Goal: Task Accomplishment & Management: Use online tool/utility

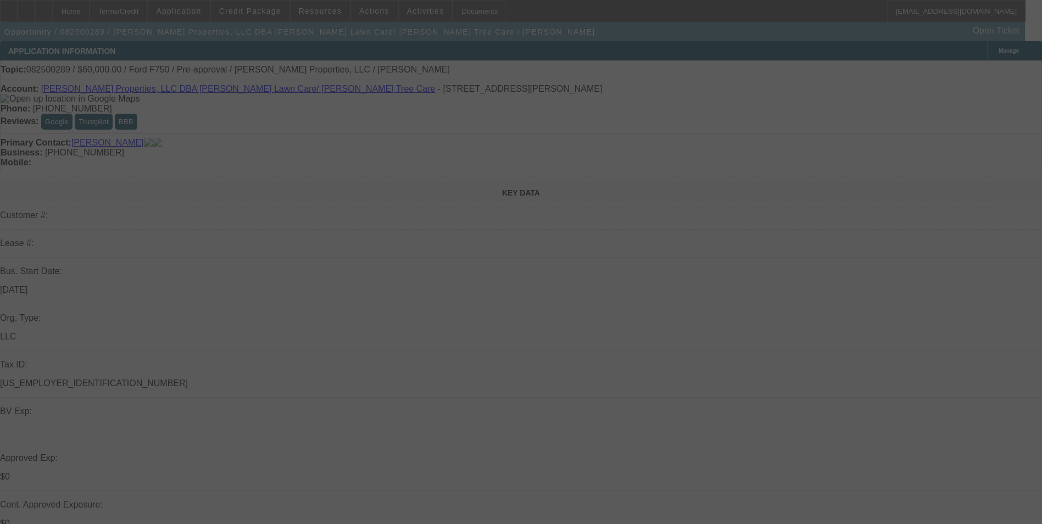
select select "0"
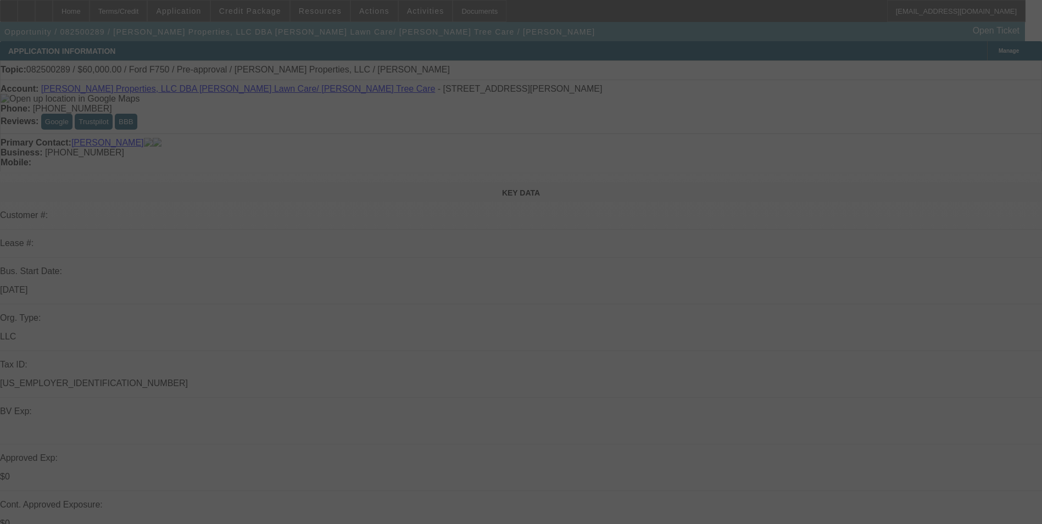
select select "0"
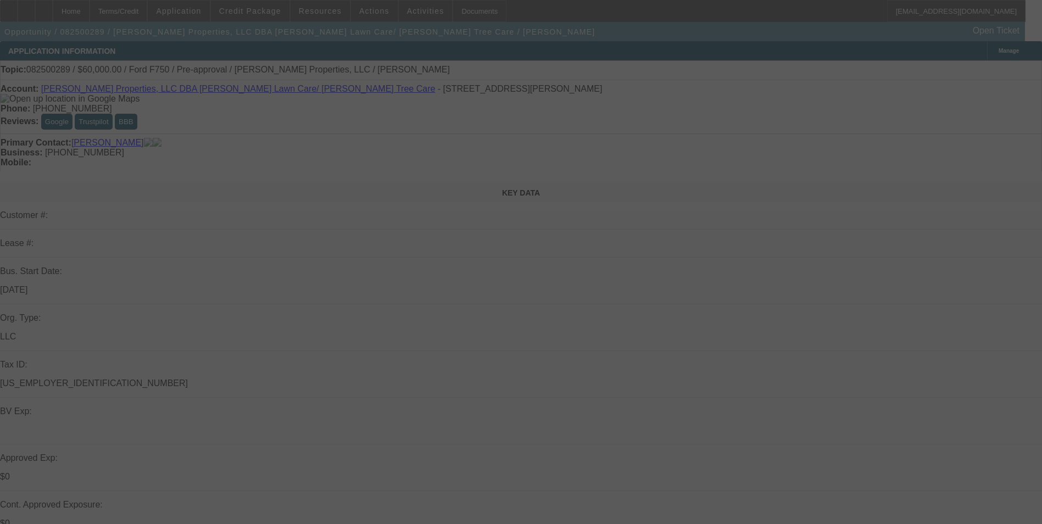
select select "0"
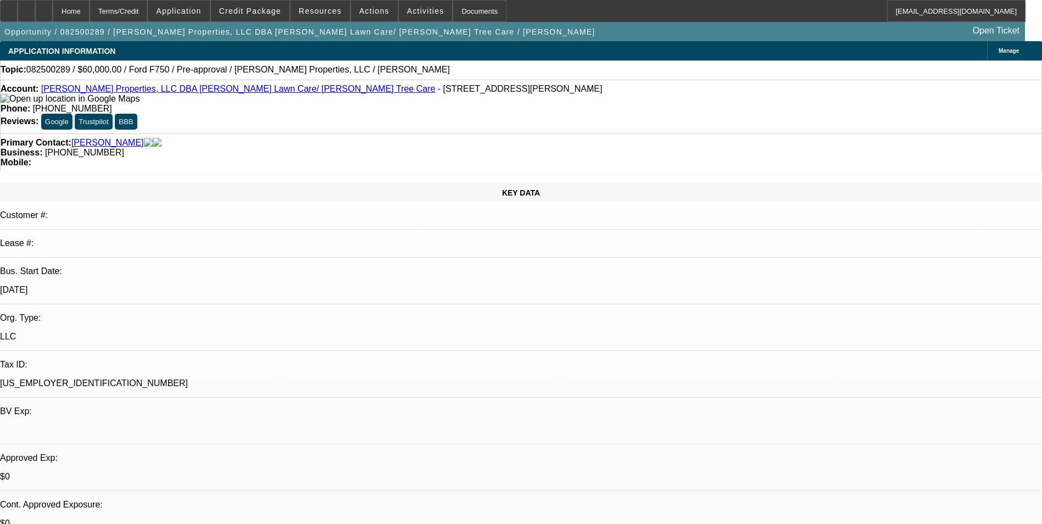
select select "1"
select select "6"
select select "1"
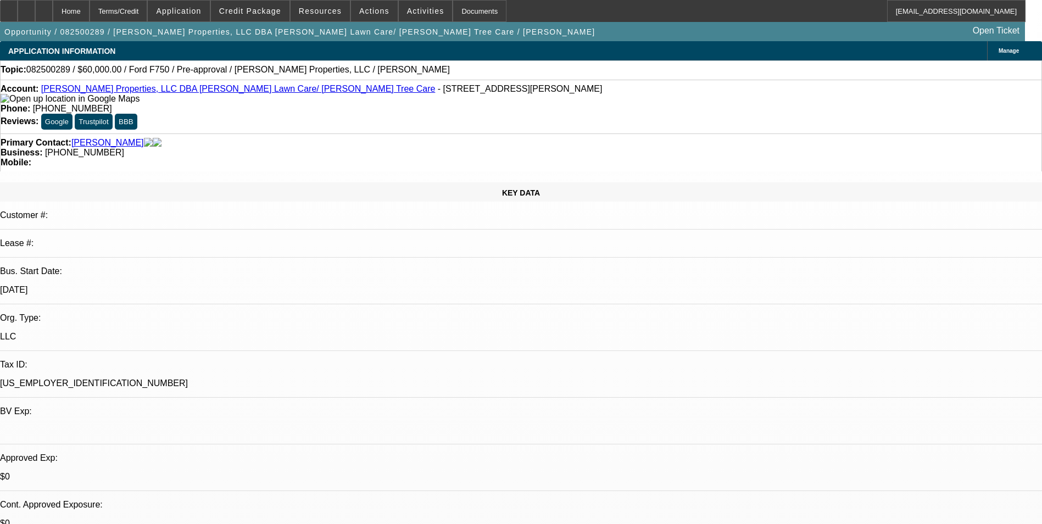
select select "6"
select select "1"
select select "6"
select select "1"
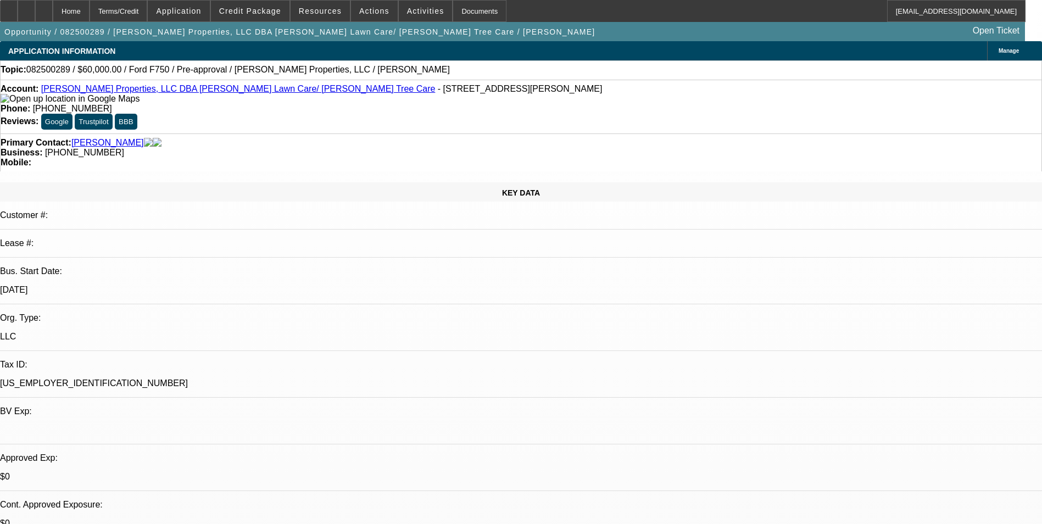
select select "1"
select select "6"
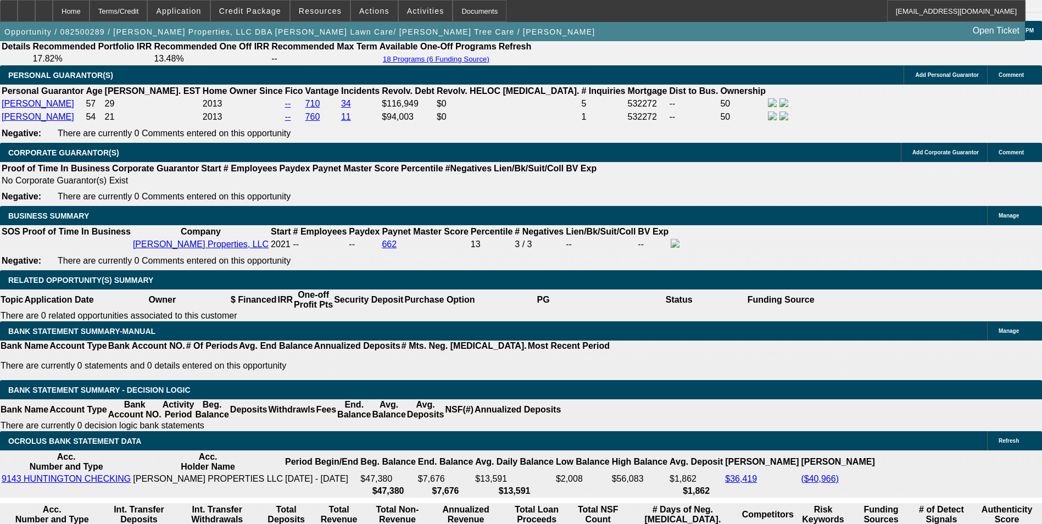
scroll to position [1648, 0]
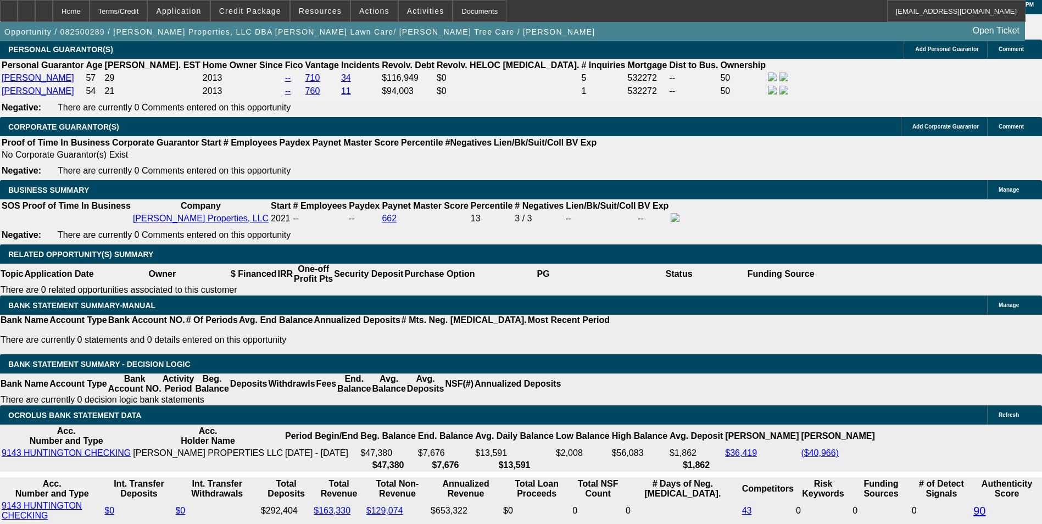
drag, startPoint x: 240, startPoint y: 263, endPoint x: 268, endPoint y: 250, distance: 30.7
type input "UNKNOWN"
type input "10"
type input "$1,521.76"
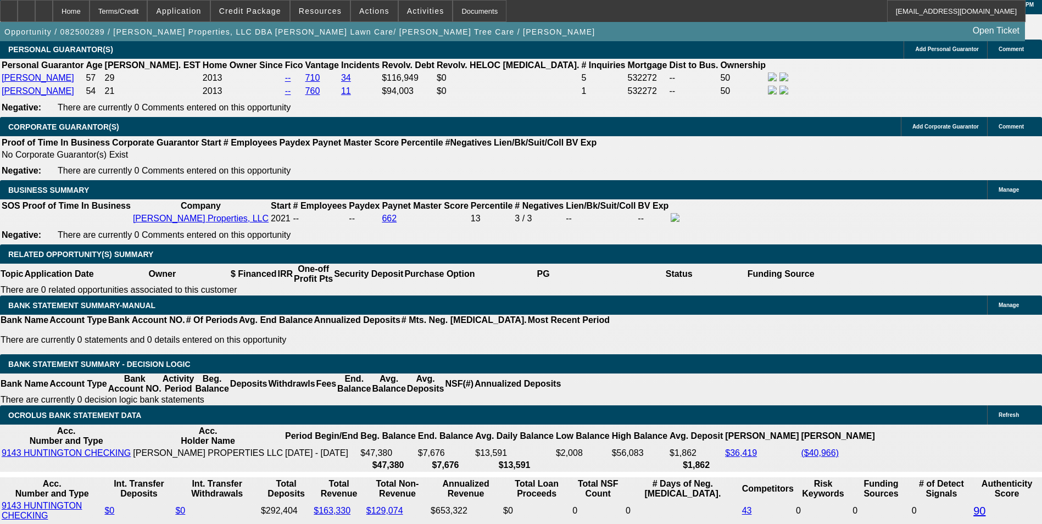
type input "10.9"
type input "$1,547.82"
type input "10.9"
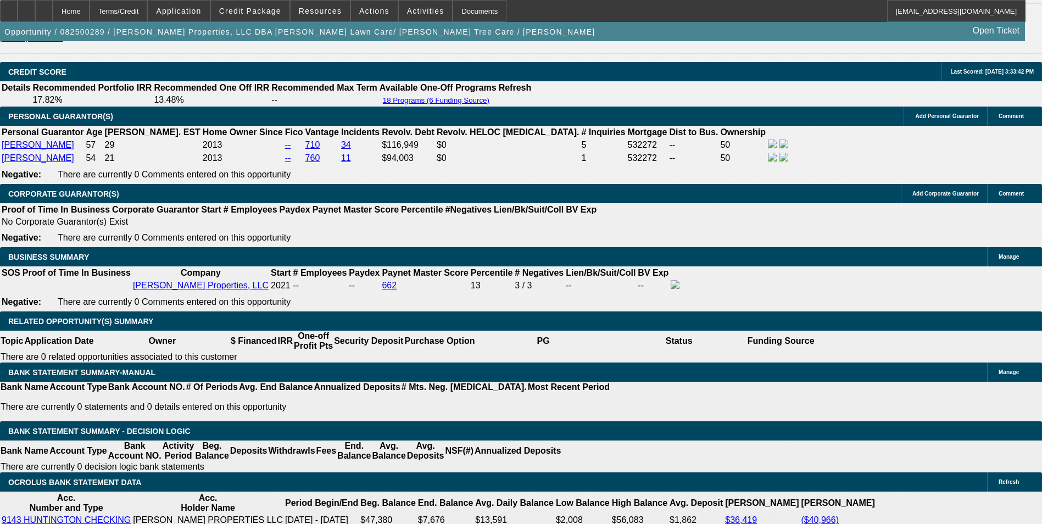
scroll to position [1483, 0]
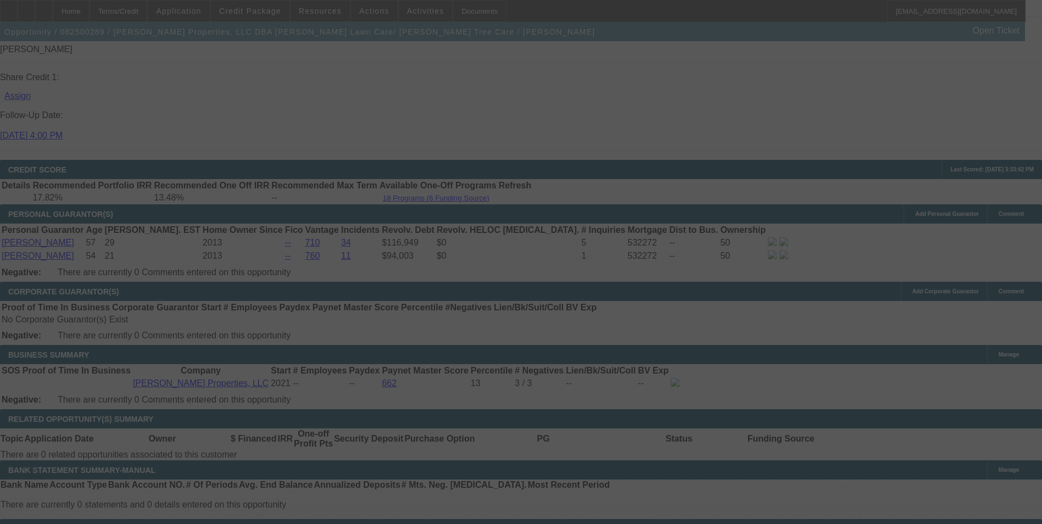
select select "0"
select select "6"
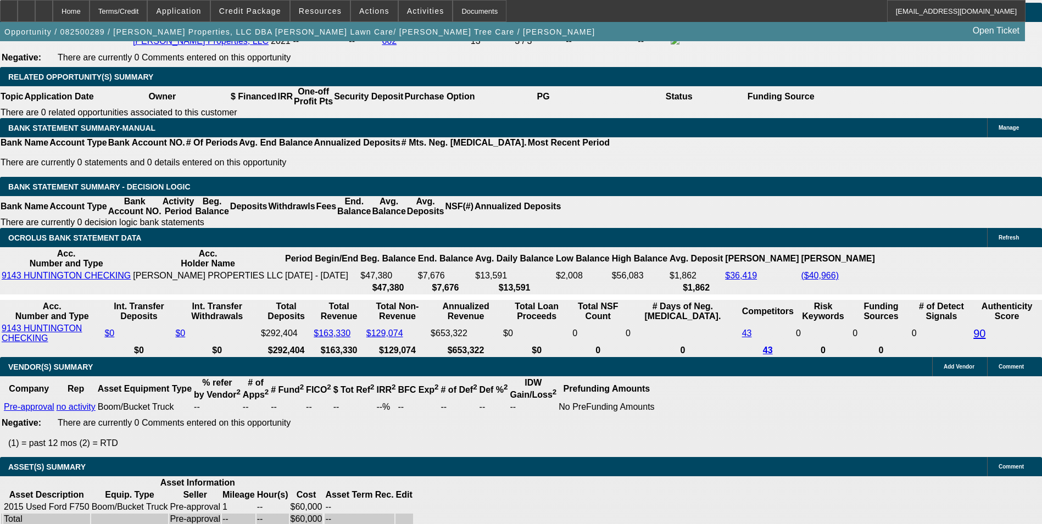
scroll to position [1670, 0]
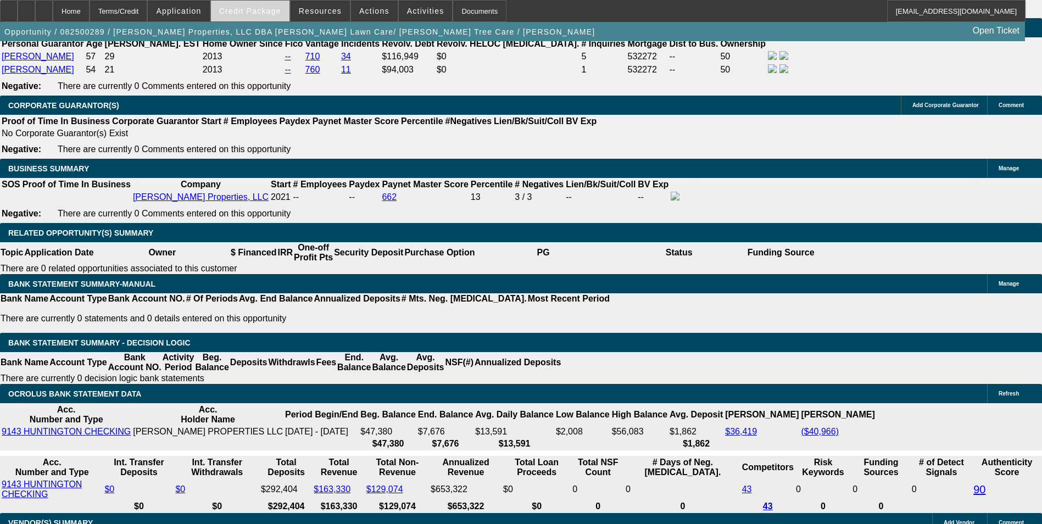
click at [269, 12] on span "Credit Package" at bounding box center [250, 11] width 62 height 9
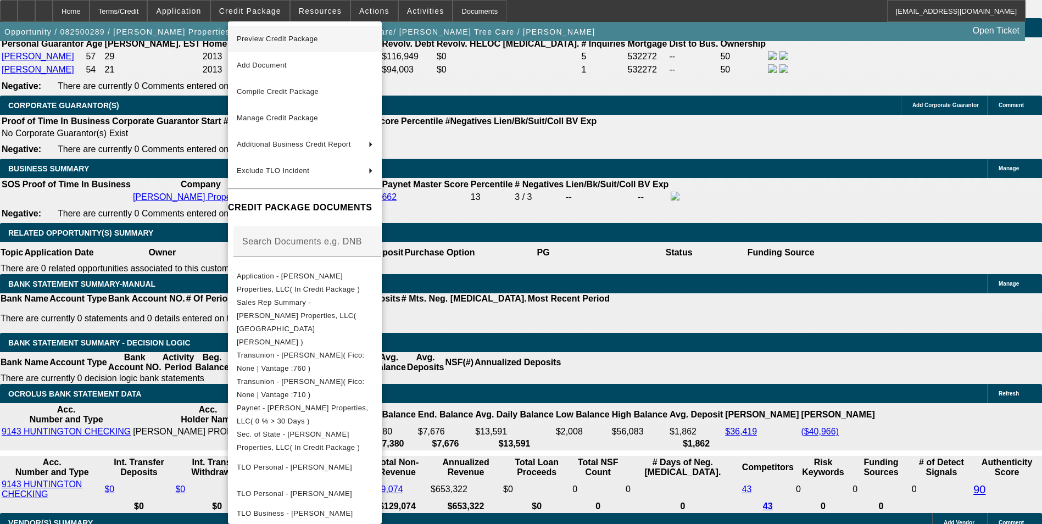
click at [276, 34] on span "Preview Credit Package" at bounding box center [305, 38] width 136 height 13
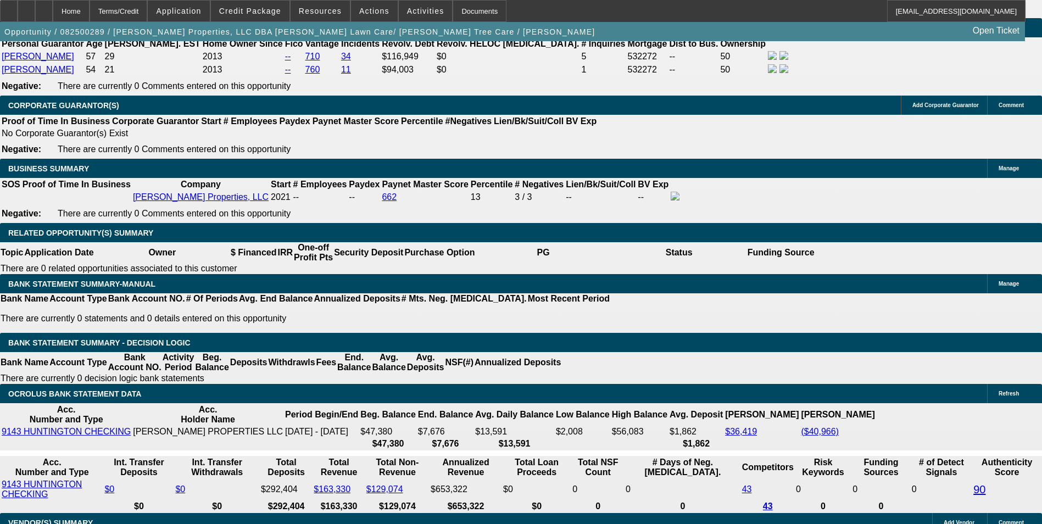
drag, startPoint x: 237, startPoint y: 238, endPoint x: 263, endPoint y: 240, distance: 25.8
type input "UNKNOWN"
type input "11"
type input "$1,550.73"
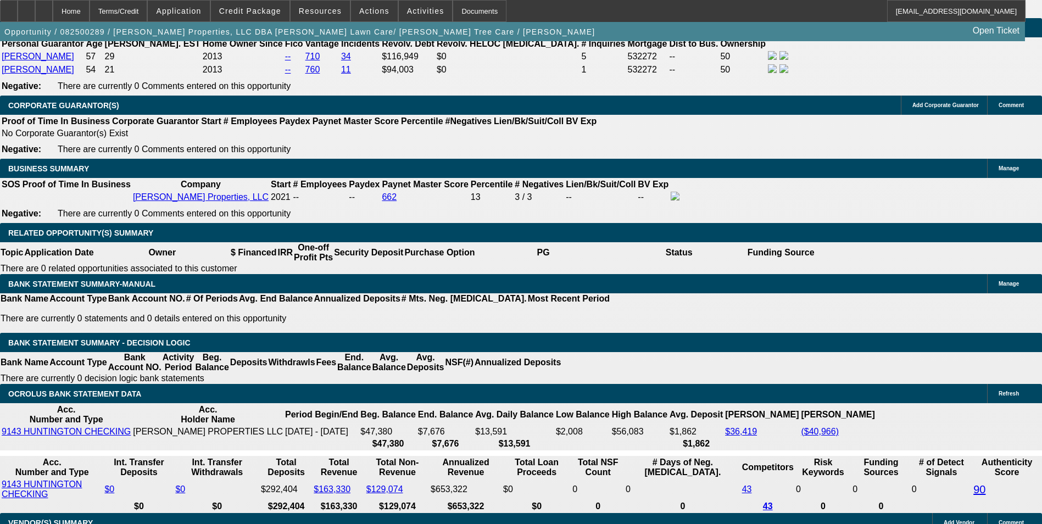
type input "11.2"
type input "$1,556.57"
type input "11.2"
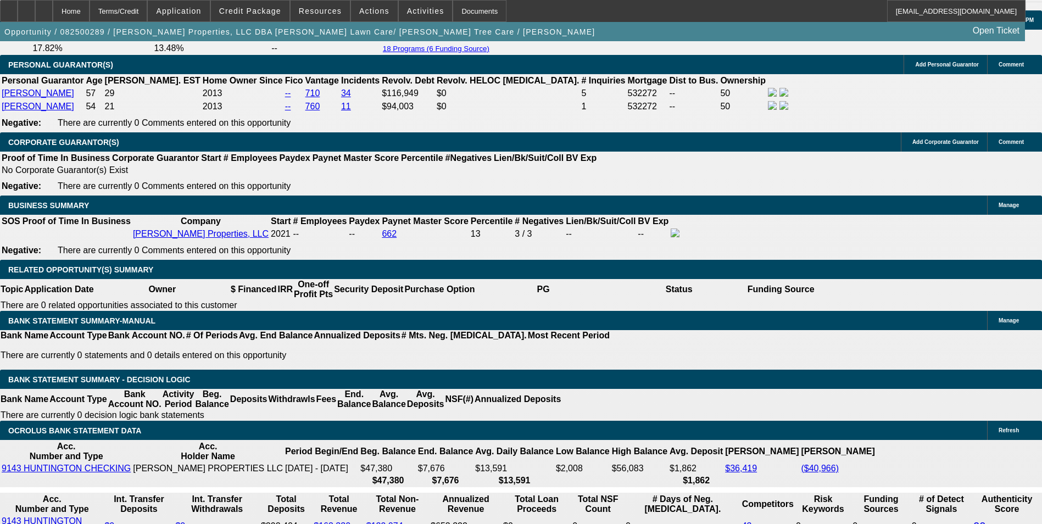
scroll to position [1505, 0]
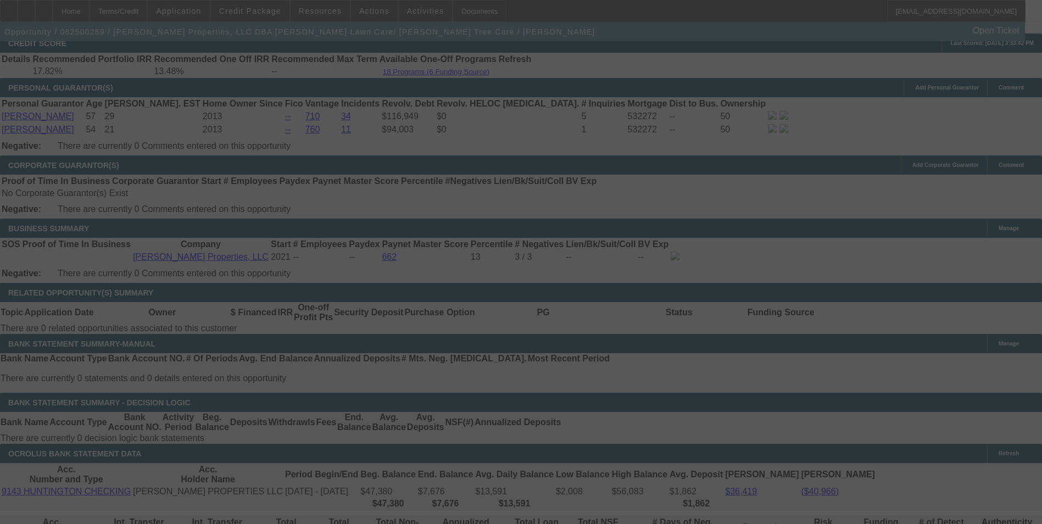
scroll to position [1615, 0]
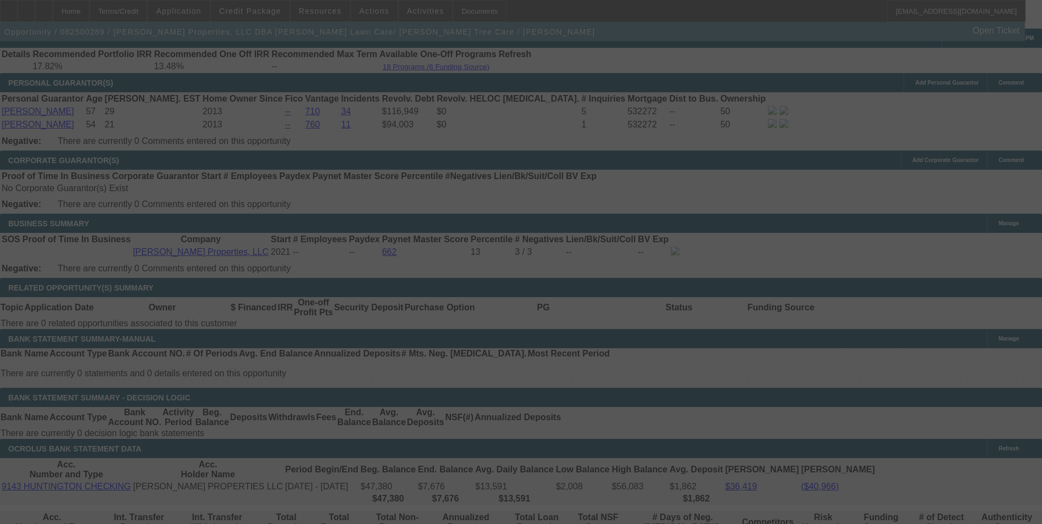
select select "0"
select select "6"
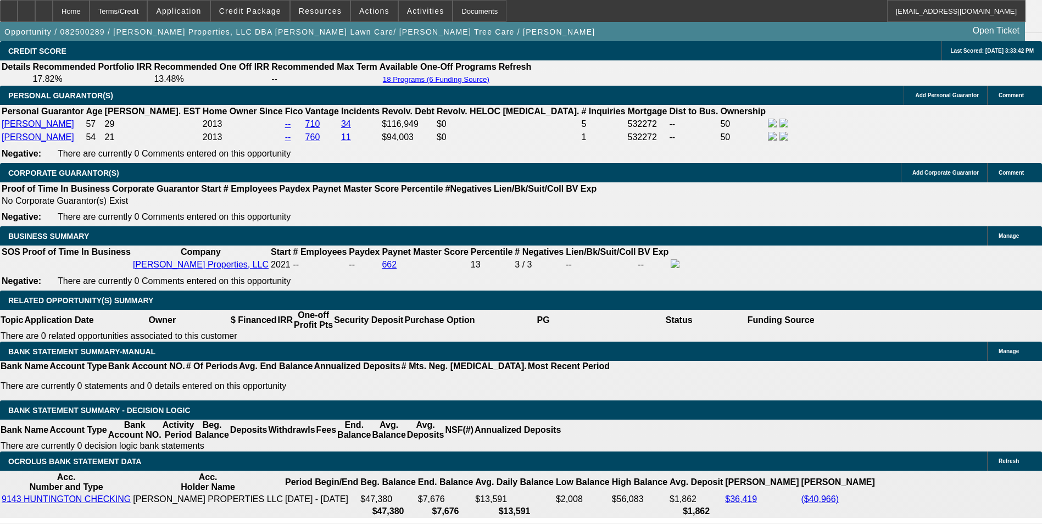
drag, startPoint x: 238, startPoint y: 309, endPoint x: 314, endPoint y: 309, distance: 75.8
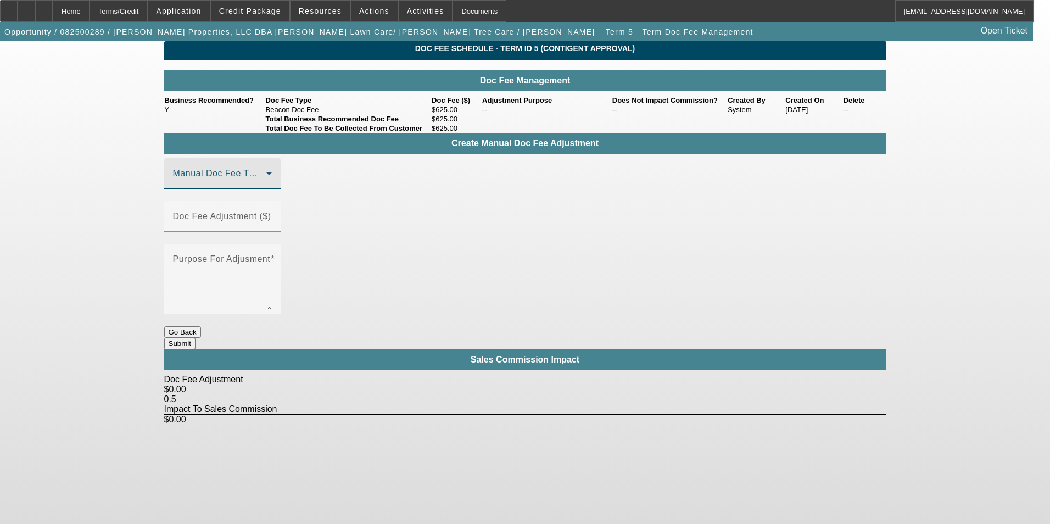
click at [243, 185] on span at bounding box center [219, 177] width 93 height 13
click at [243, 246] on mat-option "Beacon Doc Fee" at bounding box center [238, 245] width 147 height 26
click at [271, 215] on mat-label "Doc Fee Adjustment ($)" at bounding box center [222, 216] width 98 height 9
click at [272, 215] on input "Doc Fee Adjustment ($)" at bounding box center [222, 220] width 99 height 13
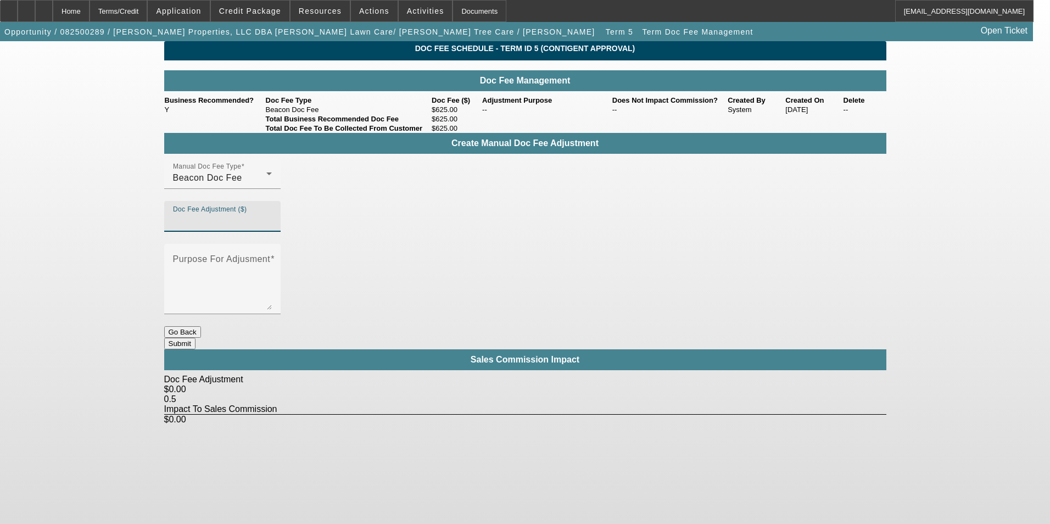
type input "7"
type input "$100.00"
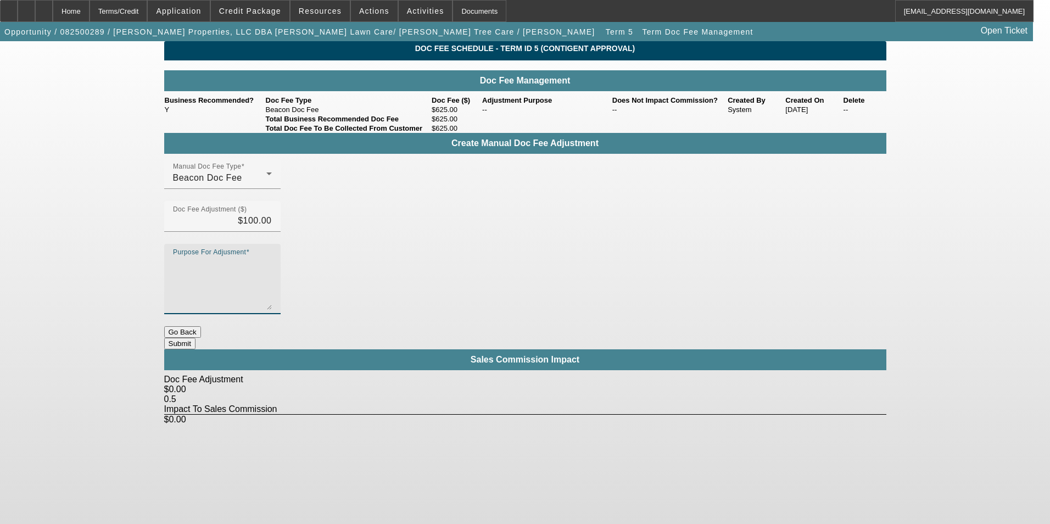
click at [272, 257] on textarea "Purpose For Adjusment" at bounding box center [222, 283] width 99 height 53
type textarea "-"
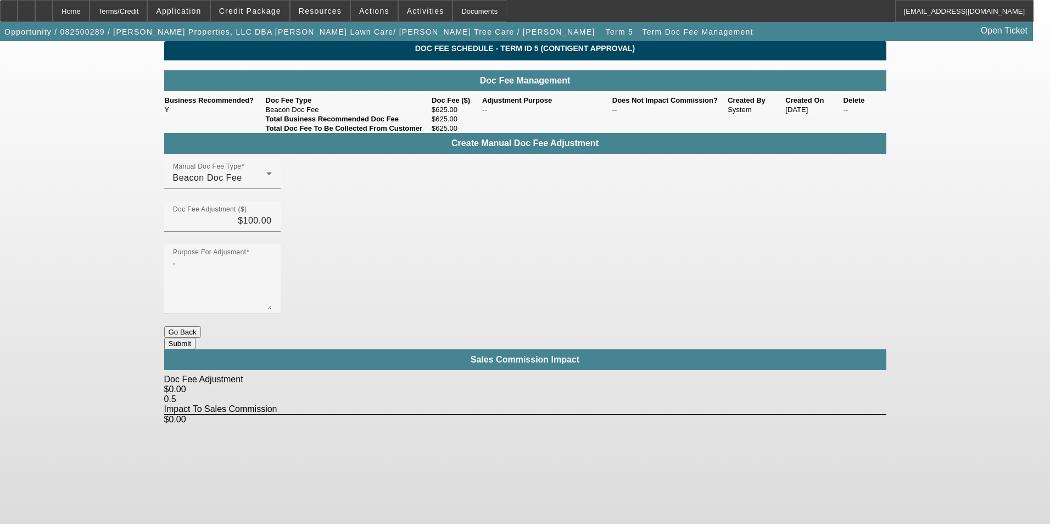
click at [196, 338] on button "Submit" at bounding box center [179, 344] width 31 height 12
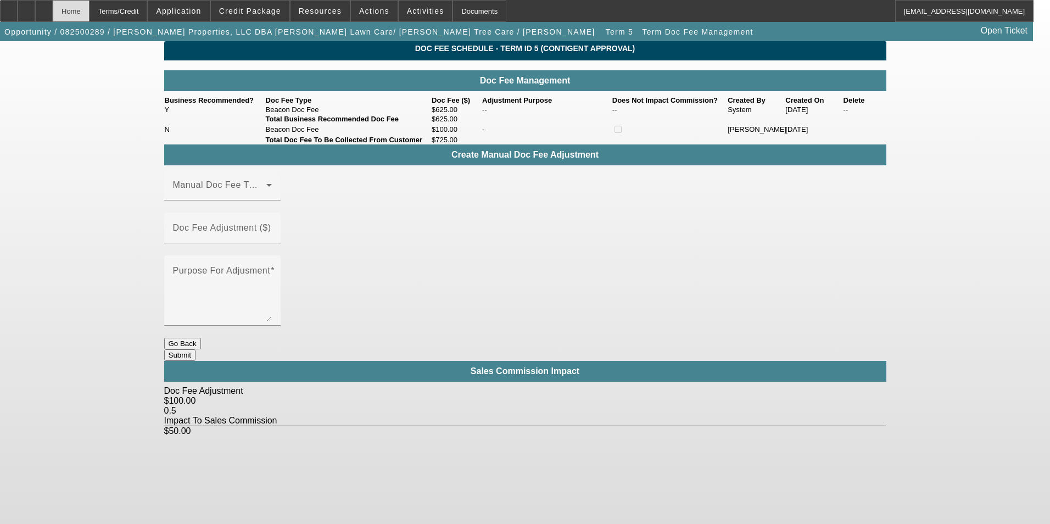
click at [86, 8] on div "Home" at bounding box center [71, 11] width 37 height 22
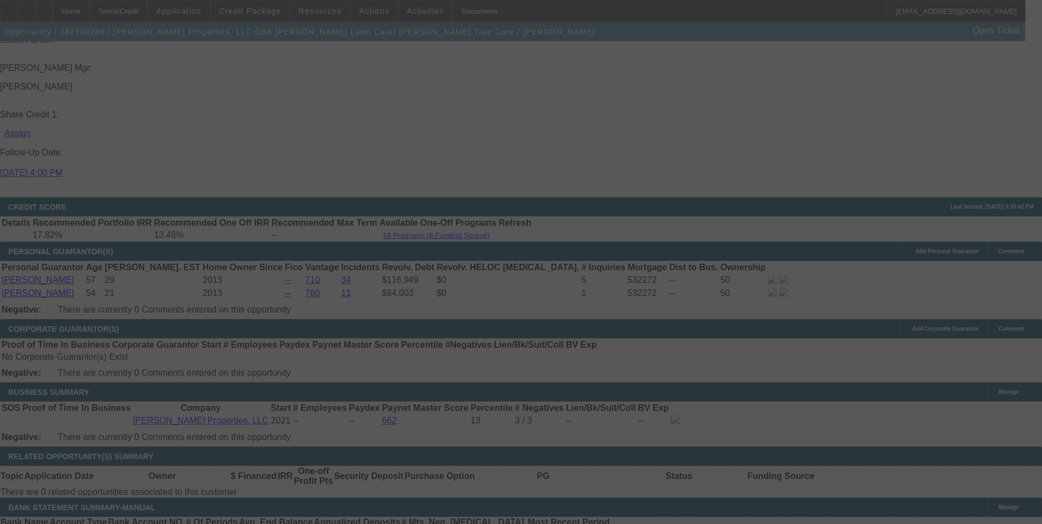
scroll to position [1442, 0]
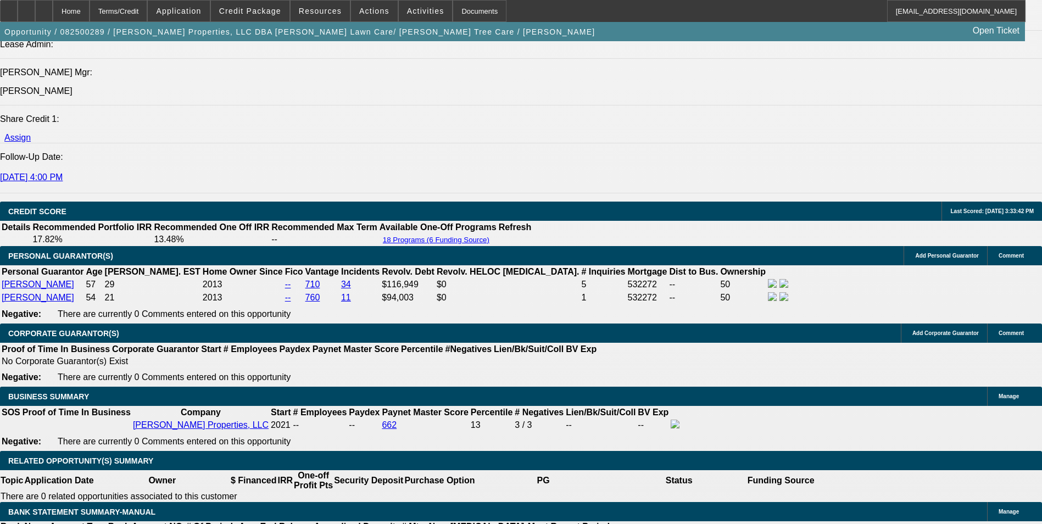
select select "0"
select select "6"
select select "0"
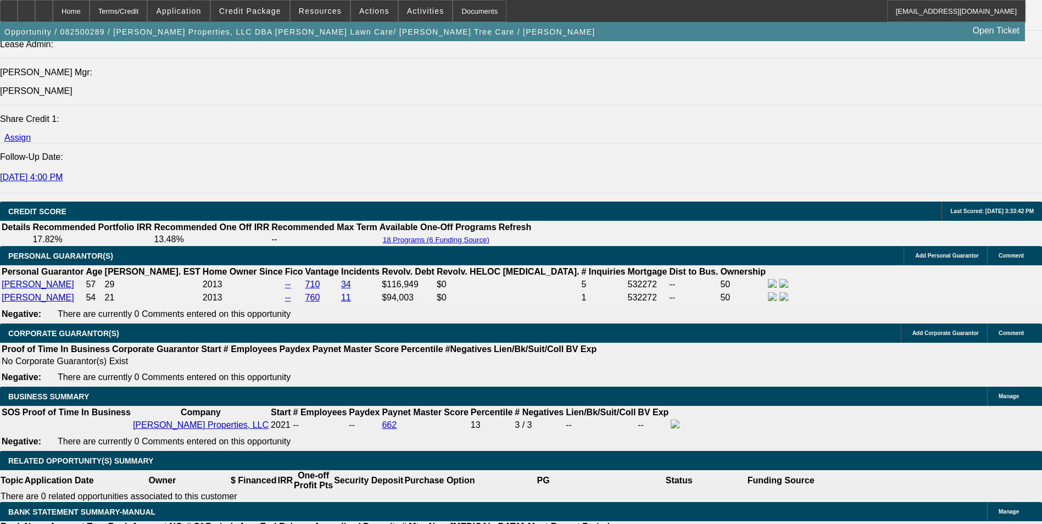
select select "0"
select select "6"
select select "0"
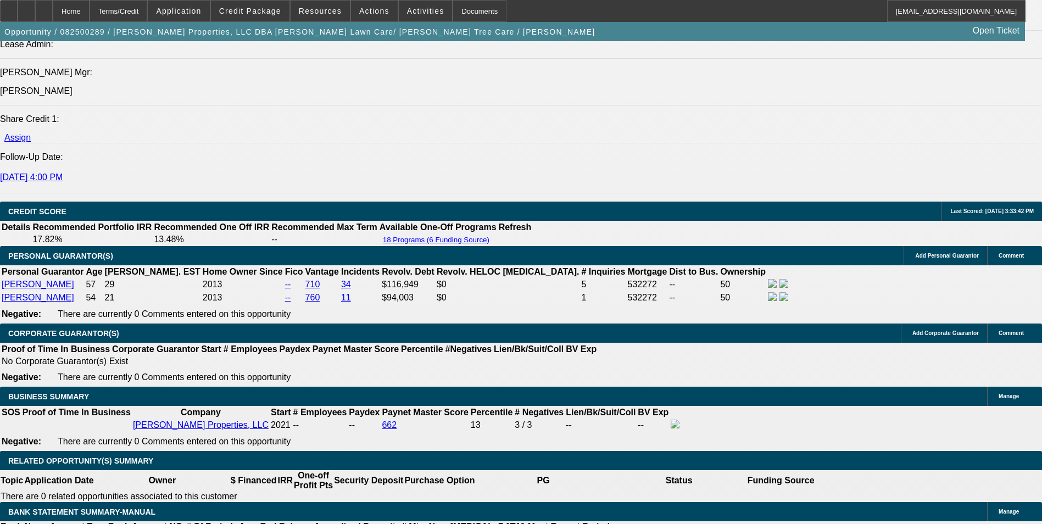
select select "0"
select select "6"
select select "0"
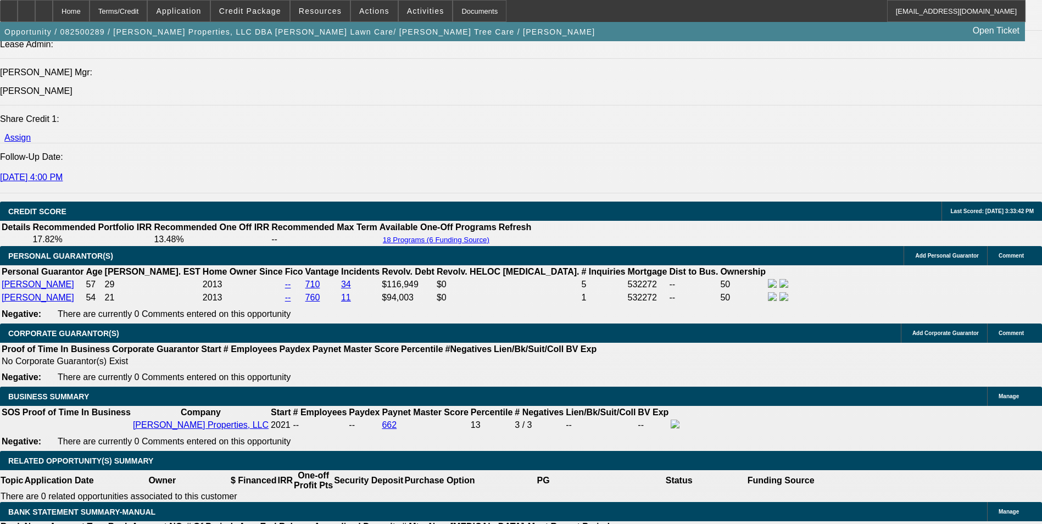
select select "6"
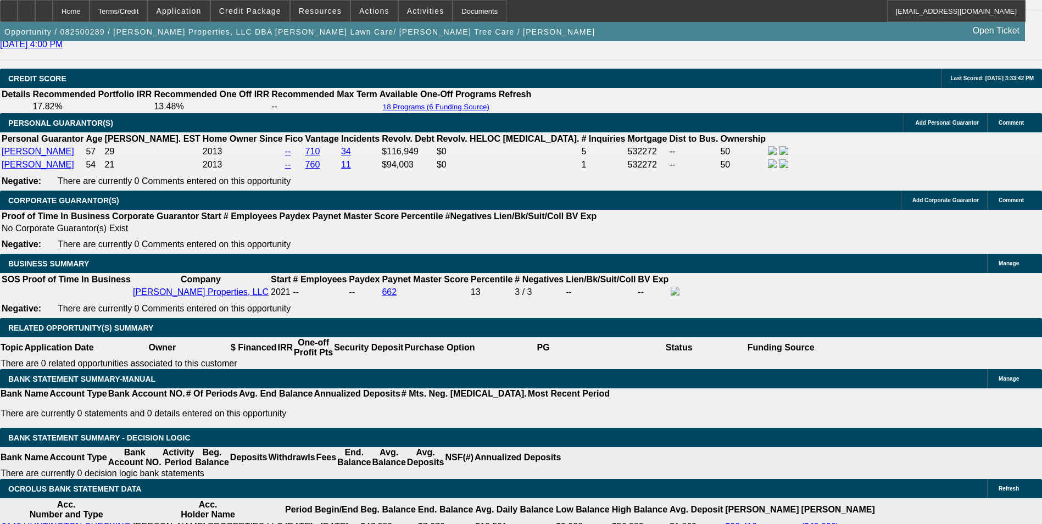
scroll to position [1606, 0]
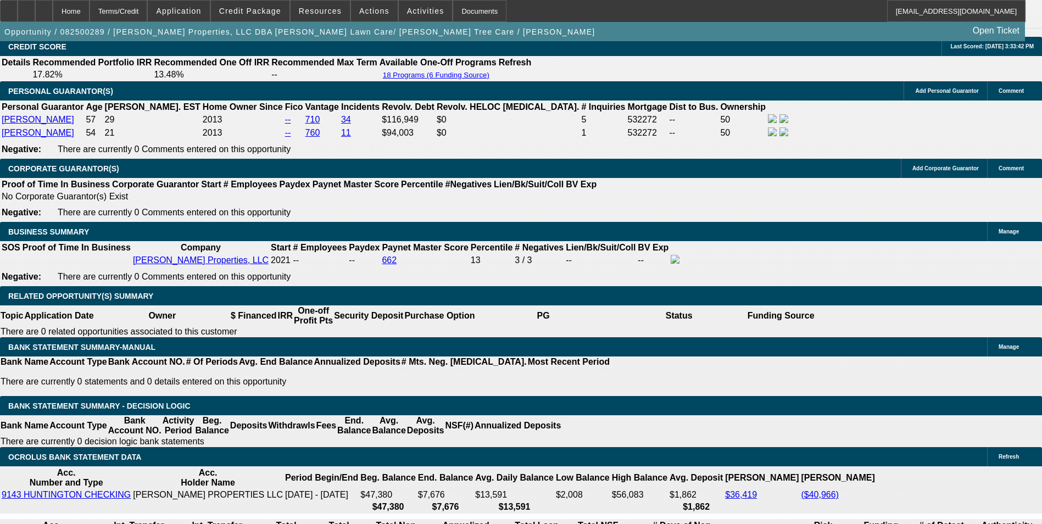
drag, startPoint x: 238, startPoint y: 302, endPoint x: 268, endPoint y: 301, distance: 29.7
type input "UNKNOWN"
type input "1"
type input "$1,275.69"
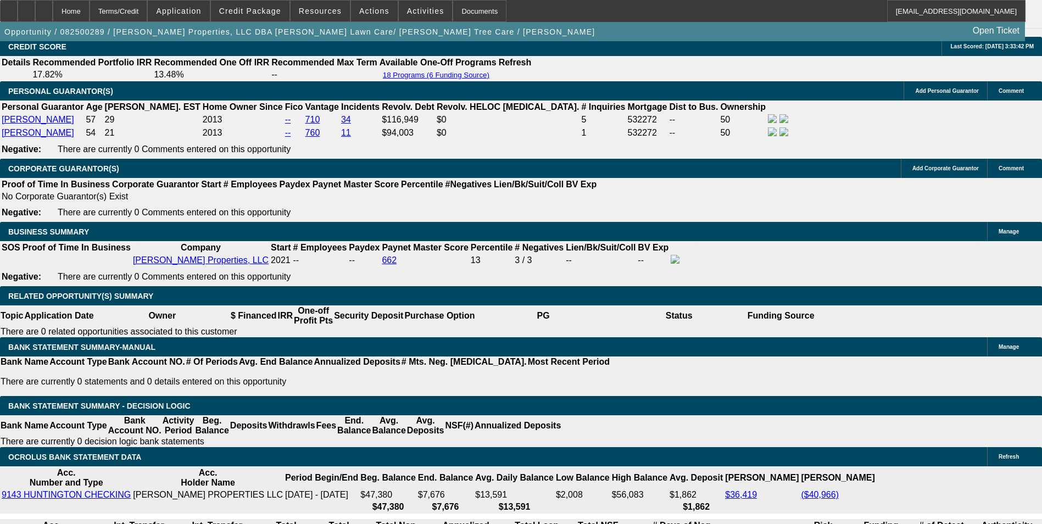
type input "10."
type input "$1,521.76"
type input "10.9"
type input "$1,547.82"
type input "10.9"
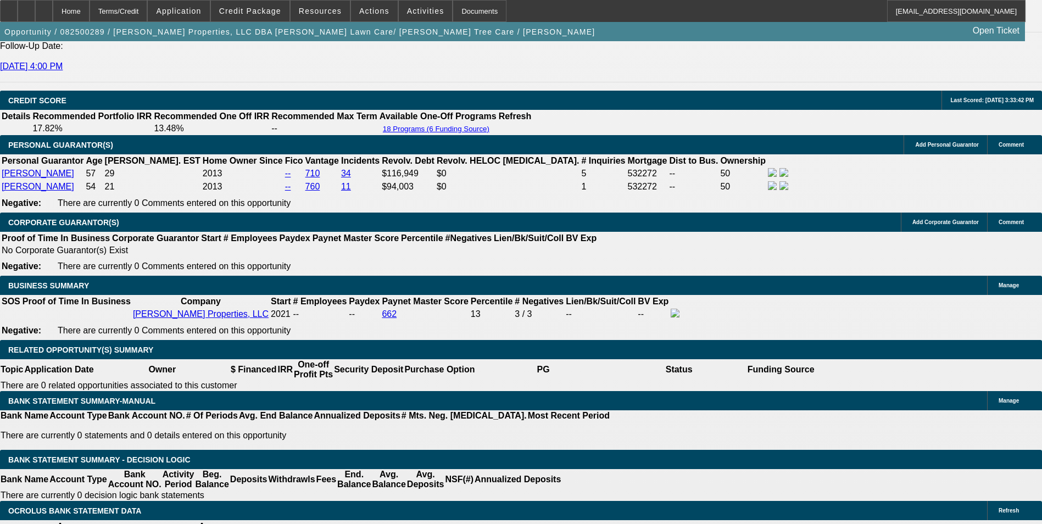
scroll to position [1442, 0]
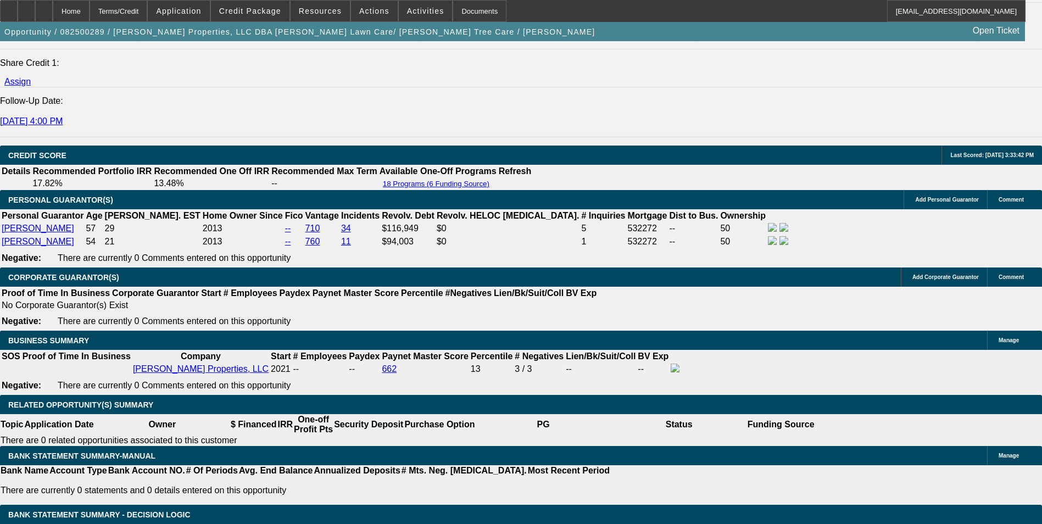
scroll to position [1606, 0]
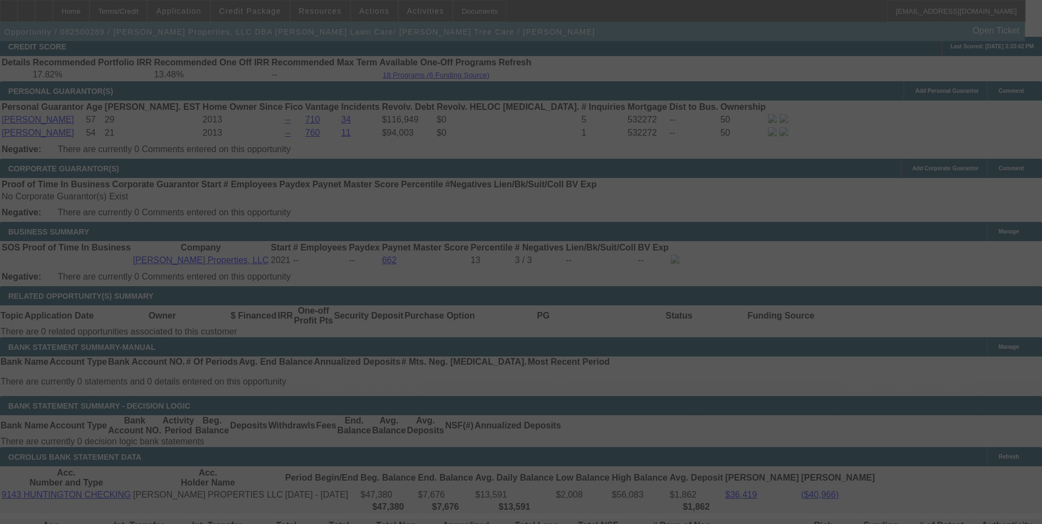
select select "0"
select select "6"
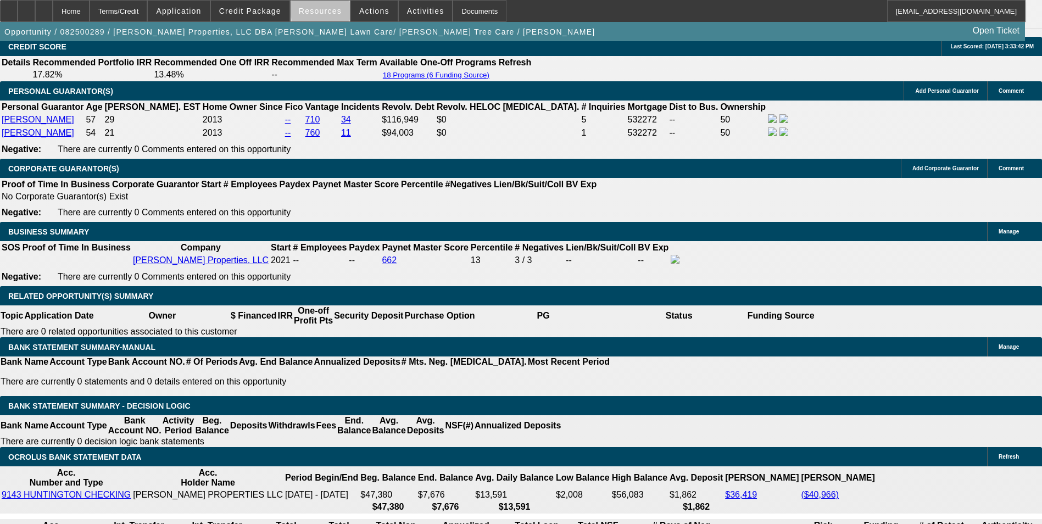
click at [337, 11] on span "Resources" at bounding box center [320, 11] width 43 height 9
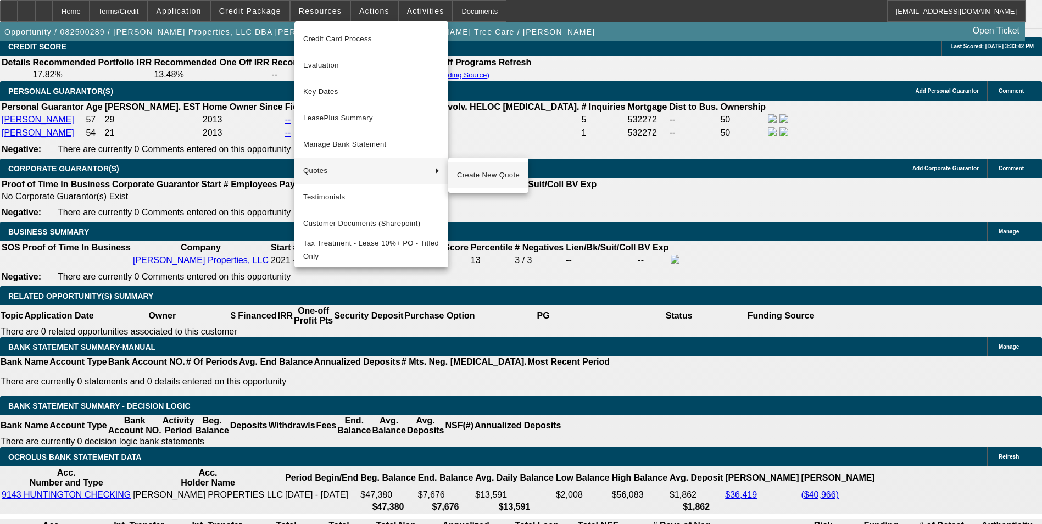
click at [488, 174] on span "Create New Quote" at bounding box center [488, 175] width 63 height 13
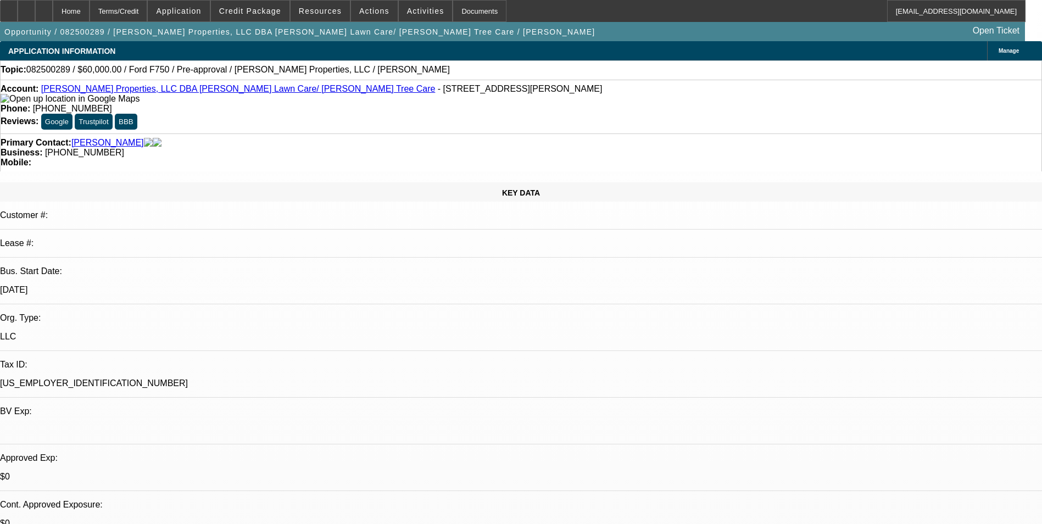
select select "0"
select select "6"
select select "0"
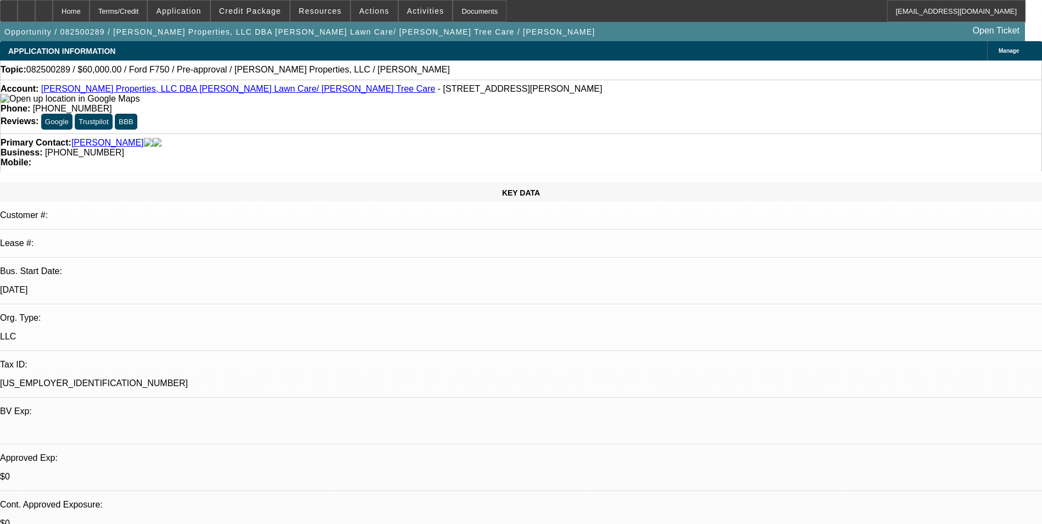
select select "0"
select select "6"
select select "0"
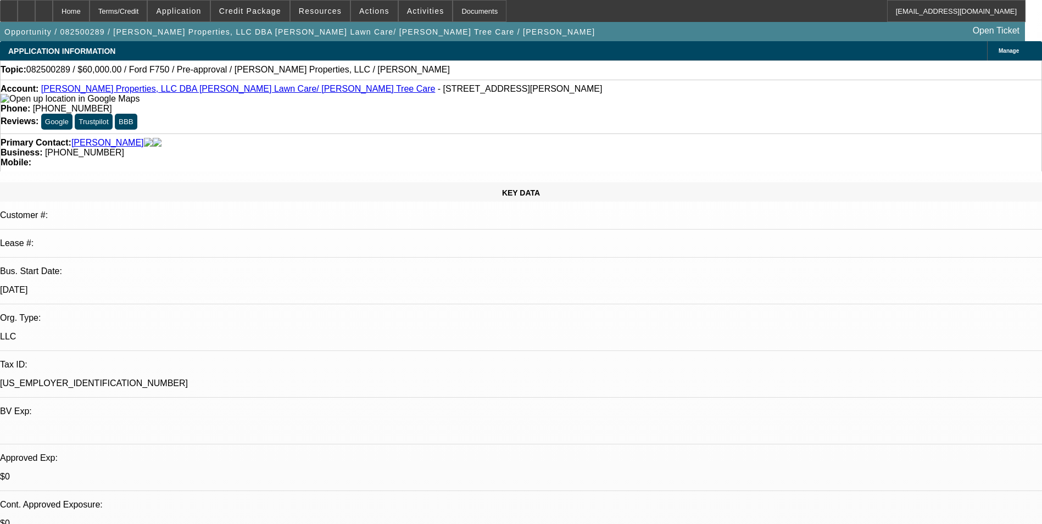
select select "0"
select select "6"
